Goal: Task Accomplishment & Management: Manage account settings

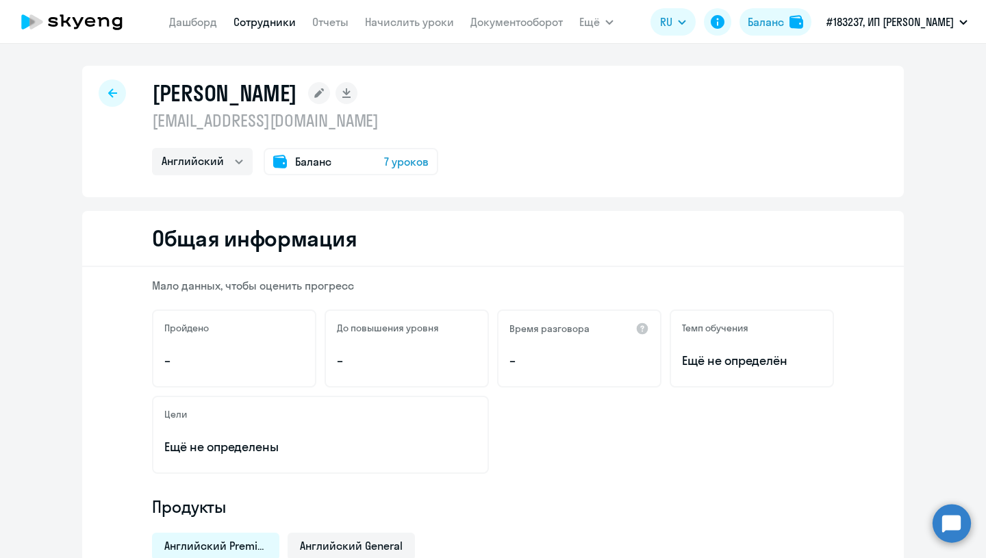
select select "english"
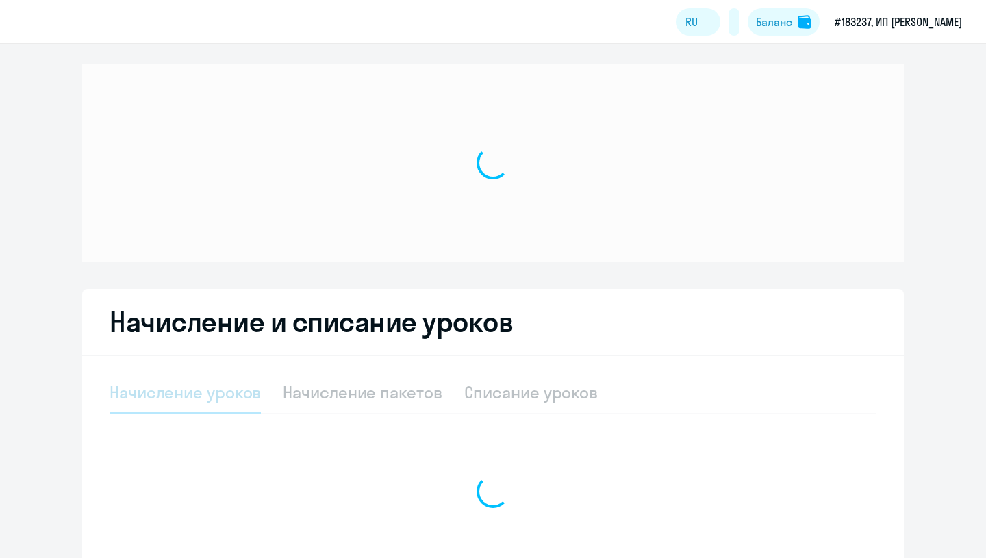
select select "10"
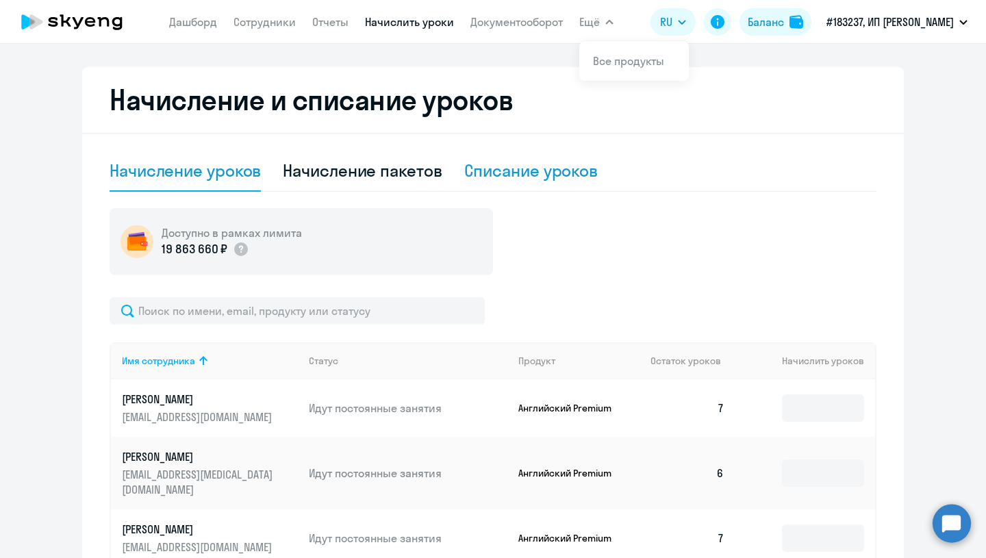
scroll to position [255, 0]
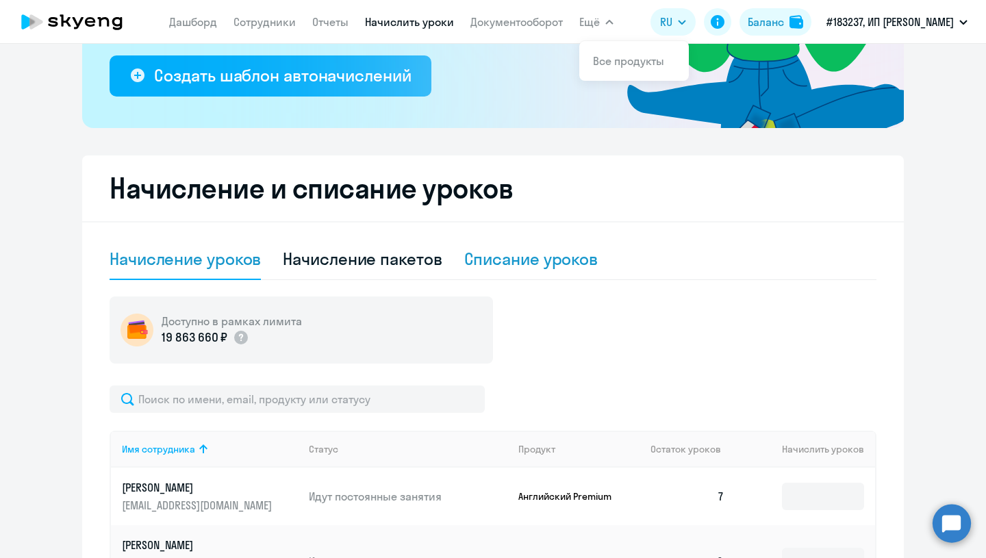
click at [528, 262] on div "Списание уроков" at bounding box center [531, 259] width 134 height 22
select select "10"
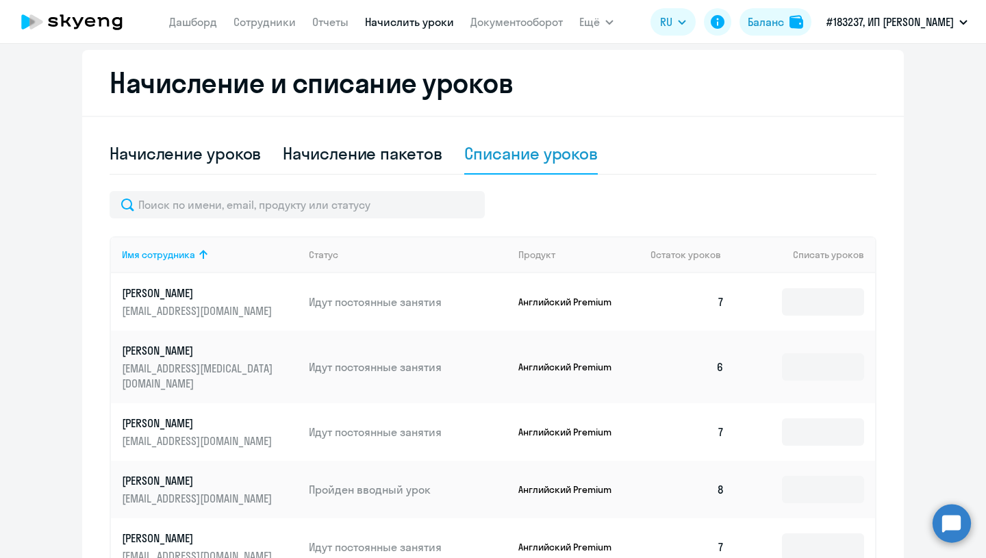
scroll to position [362, 0]
click at [805, 301] on input at bounding box center [823, 301] width 82 height 27
type input "7"
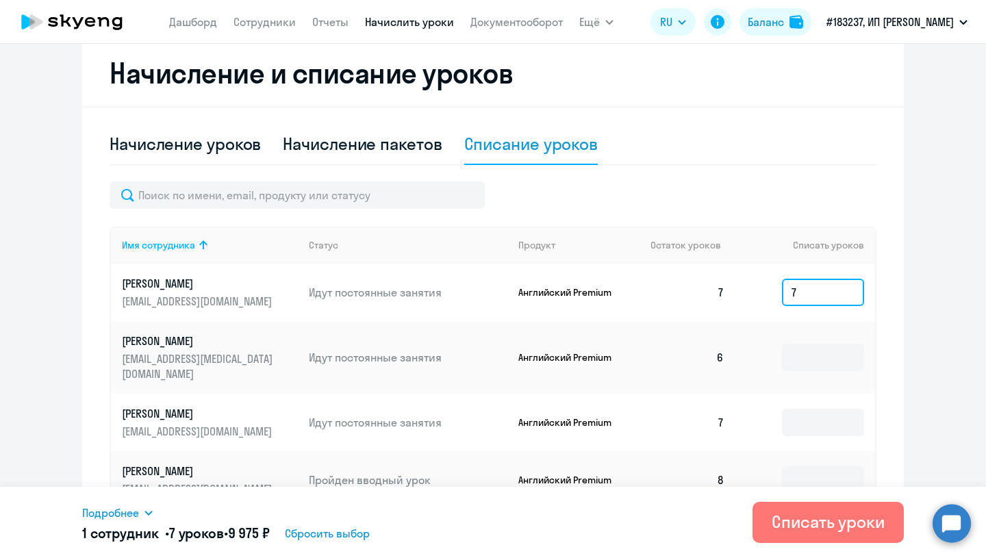
scroll to position [373, 0]
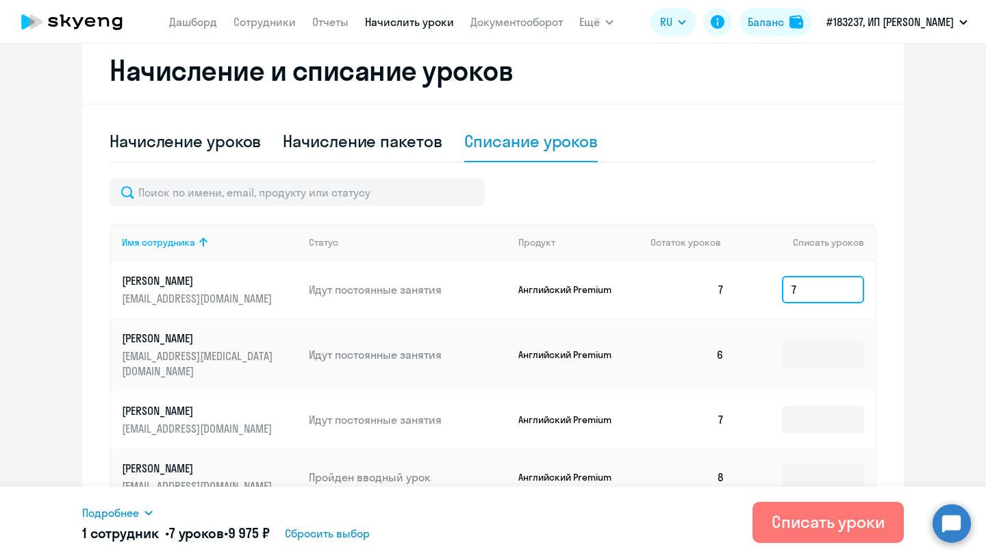
drag, startPoint x: 803, startPoint y: 290, endPoint x: 786, endPoint y: 290, distance: 16.4
click at [786, 290] on input "7" at bounding box center [823, 289] width 82 height 27
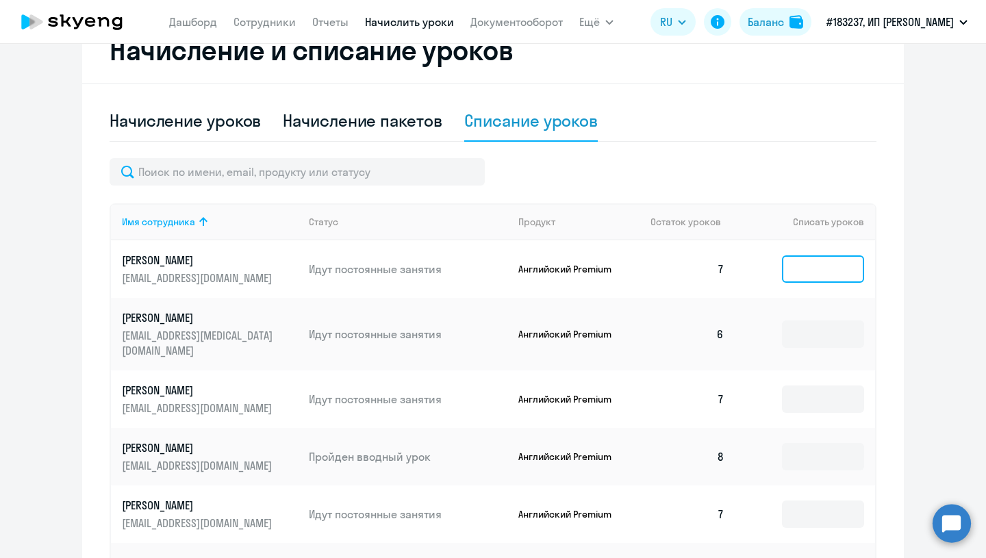
scroll to position [394, 0]
